Goal: Information Seeking & Learning: Check status

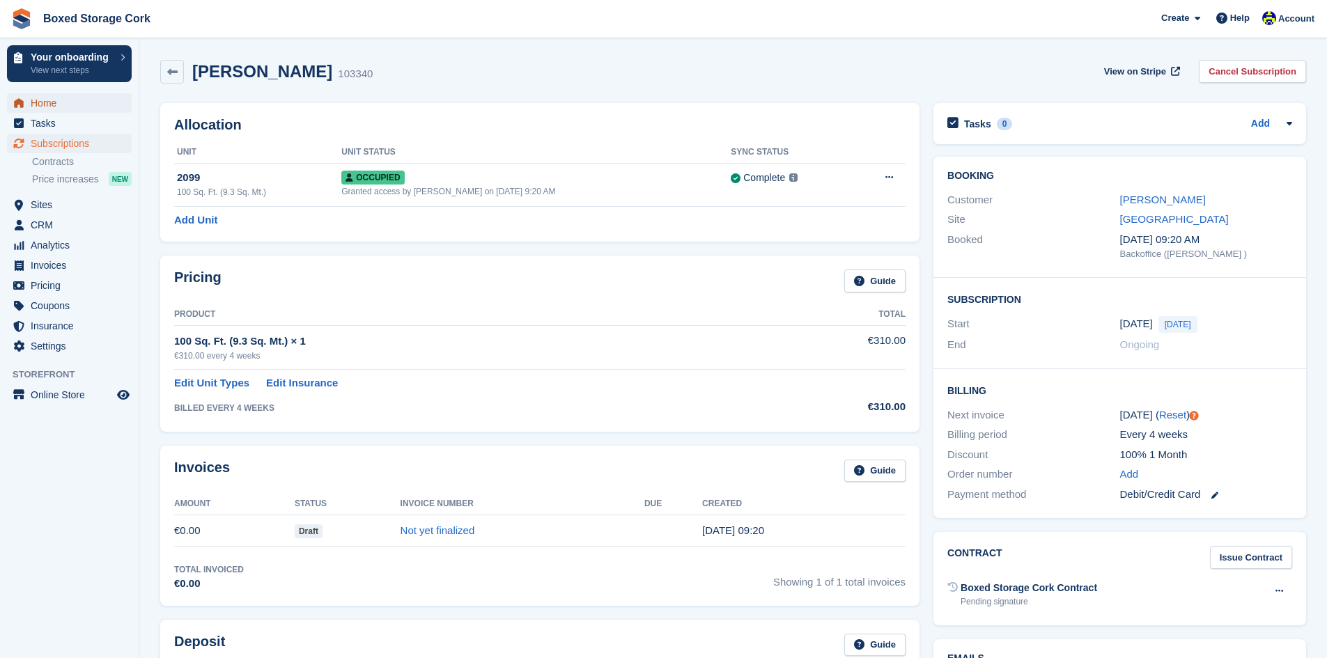
click at [46, 104] on span "Home" at bounding box center [73, 103] width 84 height 20
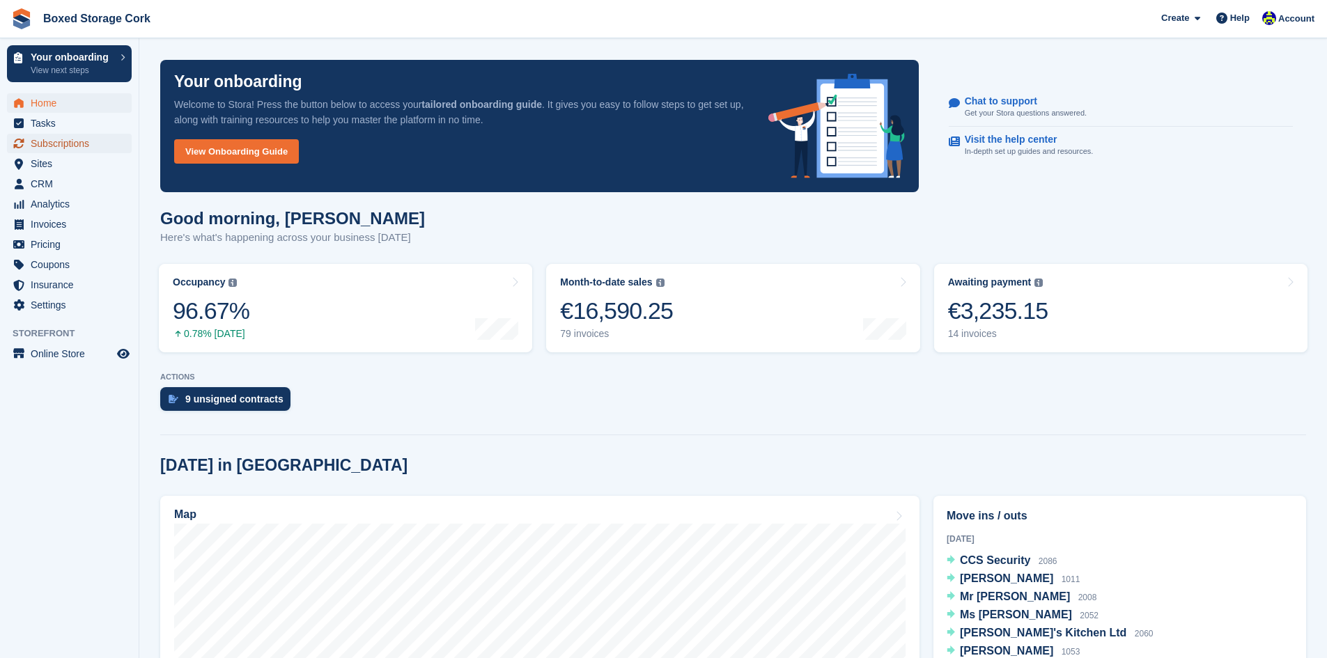
click at [40, 139] on span "Subscriptions" at bounding box center [73, 144] width 84 height 20
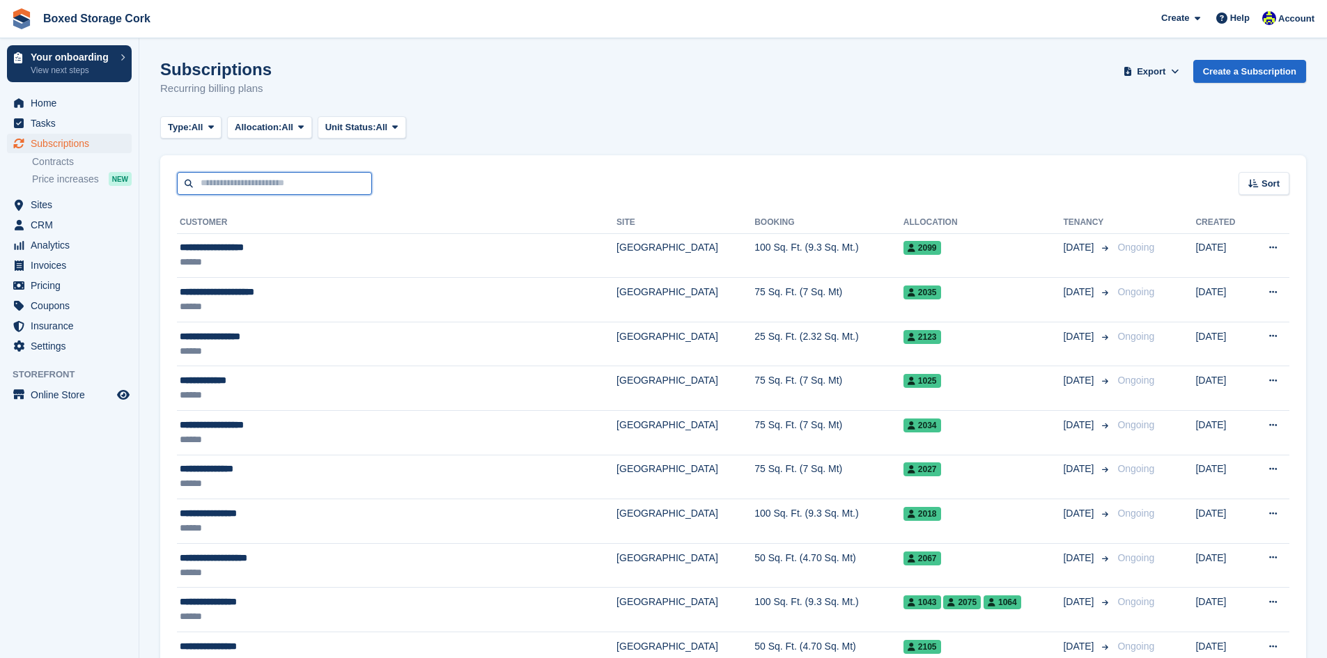
click at [219, 189] on input "text" at bounding box center [274, 183] width 195 height 23
type input "***"
